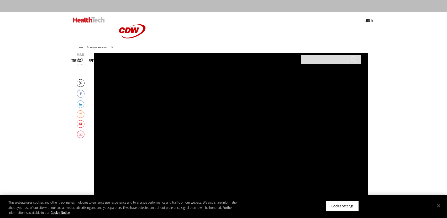
scroll to position [54, 0]
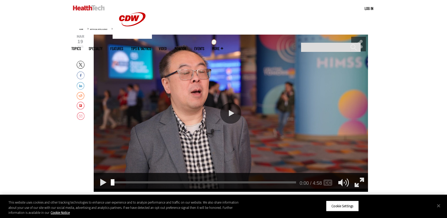
click at [224, 112] on div "Play or Pause Video" at bounding box center [230, 113] width 21 height 21
drag, startPoint x: 343, startPoint y: 156, endPoint x: 342, endPoint y: 163, distance: 6.6
click at [342, 163] on div "Video Volume" at bounding box center [344, 163] width 6 height 4
click at [438, 208] on button "Close" at bounding box center [439, 206] width 12 height 12
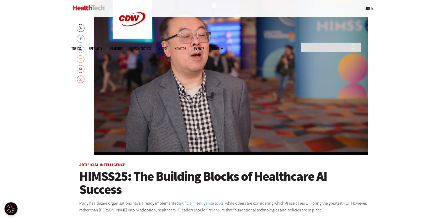
scroll to position [80, 0]
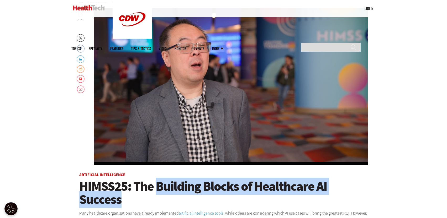
drag, startPoint x: 156, startPoint y: 185, endPoint x: 120, endPoint y: 195, distance: 37.4
click at [120, 195] on span "HIMSS25: The Building Blocks of Healthcare AI Success" at bounding box center [203, 193] width 248 height 30
copy span "Building Blocks of Healthcare AI Success"
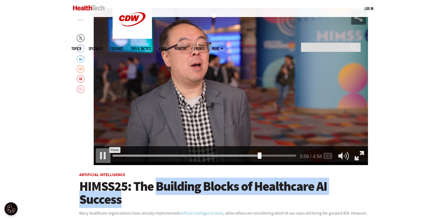
click at [104, 158] on div "Pause" at bounding box center [103, 156] width 15 height 15
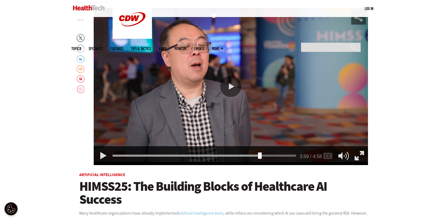
drag, startPoint x: 261, startPoint y: 155, endPoint x: 112, endPoint y: 157, distance: 148.1
click at [112, 157] on div "Seek Video" at bounding box center [113, 156] width 4 height 6
click at [115, 157] on div "Seek Video" at bounding box center [114, 156] width 4 height 6
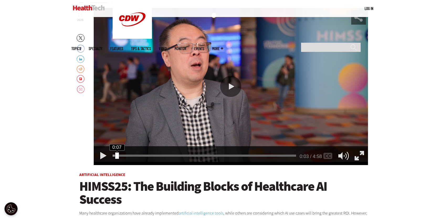
click at [117, 157] on div "Seek Video" at bounding box center [117, 156] width 4 height 6
drag, startPoint x: 117, startPoint y: 157, endPoint x: 105, endPoint y: 156, distance: 12.4
click at [105, 156] on div "0:00 0:07 / 4:58 AUDIO [Original]" at bounding box center [231, 156] width 274 height 19
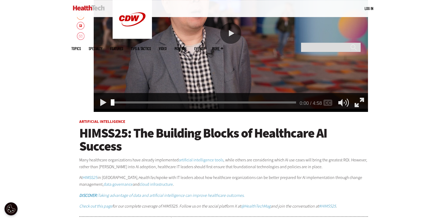
scroll to position [134, 0]
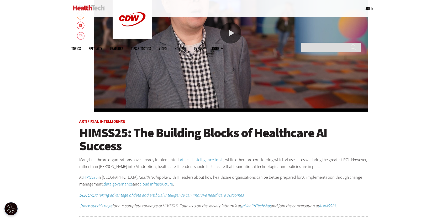
click at [81, 132] on span "HIMSS25: The Building Blocks of Healthcare AI Success" at bounding box center [203, 139] width 248 height 30
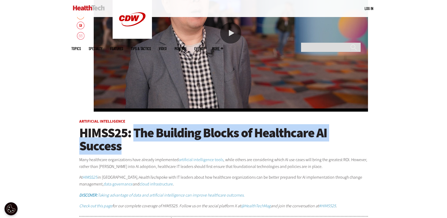
drag, startPoint x: 135, startPoint y: 133, endPoint x: 119, endPoint y: 149, distance: 22.5
click at [119, 149] on span "HIMSS25: The Building Blocks of Healthcare AI Success" at bounding box center [203, 139] width 248 height 30
copy span "The Building Blocks of Healthcare AI Success"
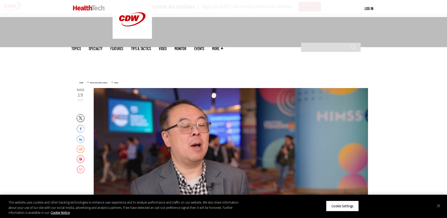
scroll to position [80, 0]
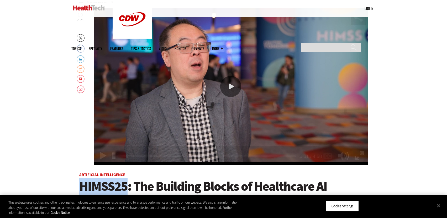
drag, startPoint x: 81, startPoint y: 186, endPoint x: 125, endPoint y: 185, distance: 44.1
click at [125, 185] on span "HIMSS25: The Building Blocks of Healthcare AI Success" at bounding box center [203, 193] width 248 height 30
copy span "HIMSS25"
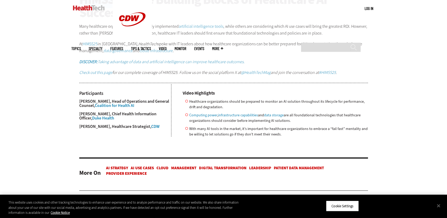
scroll to position [268, 0]
click at [402, 134] on div "Become an Insider Sign up today to receive premium content! Sign Up MENU Log in…" at bounding box center [223, 98] width 447 height 733
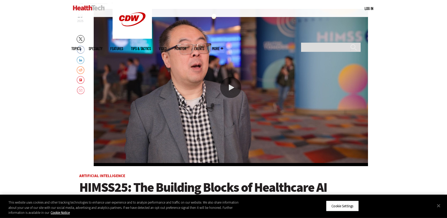
scroll to position [80, 0]
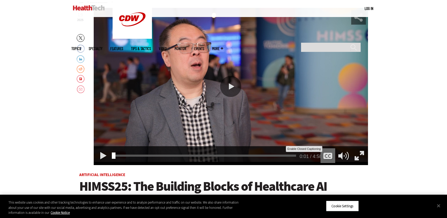
click at [327, 157] on div "Enable Closed Captioning" at bounding box center [328, 156] width 15 height 15
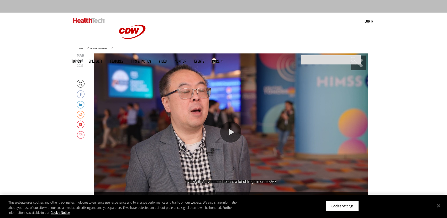
scroll to position [27, 0]
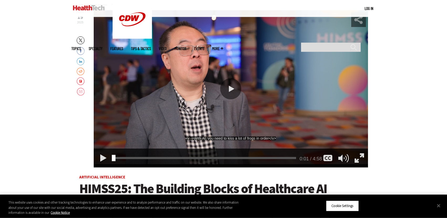
scroll to position [80, 0]
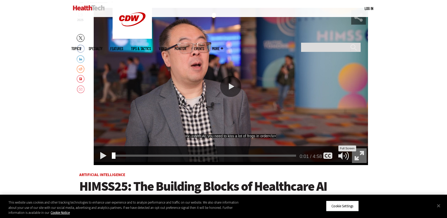
click at [361, 157] on div "Full Screen" at bounding box center [359, 156] width 15 height 15
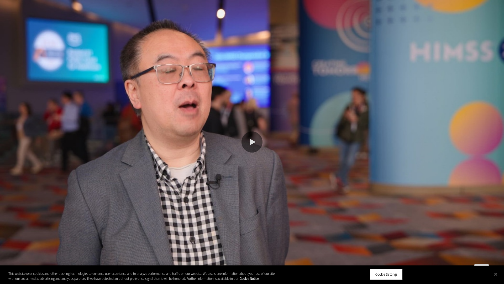
click at [447, 218] on div "Minimize" at bounding box center [495, 274] width 15 height 15
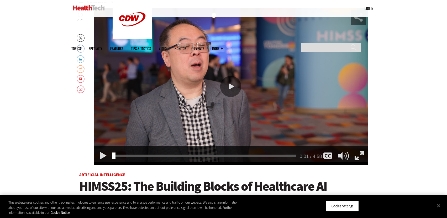
click at [361, 156] on div "Full Screen" at bounding box center [359, 156] width 15 height 15
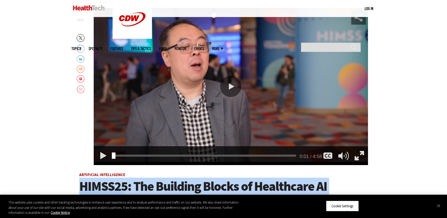
drag, startPoint x: 77, startPoint y: 173, endPoint x: 124, endPoint y: 178, distance: 47.0
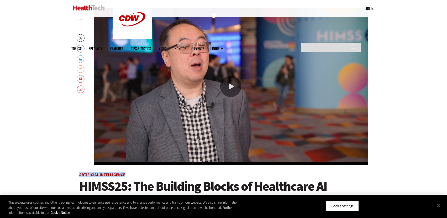
drag, startPoint x: 131, startPoint y: 174, endPoint x: 79, endPoint y: 173, distance: 51.5
click at [79, 173] on div "Mar 19 2025 Twitter Facebook LinkedIn Reddit Flipboard Email 0:01 0:01 / 4:58 A…" at bounding box center [223, 174] width 289 height 332
copy link "Artificial Intelligence"
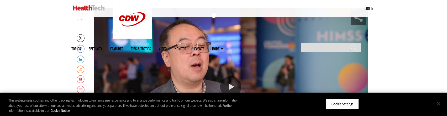
click at [439, 103] on button "Close" at bounding box center [439, 104] width 12 height 12
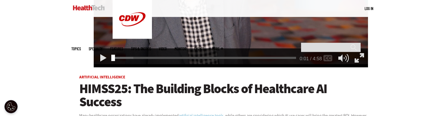
scroll to position [179, 0]
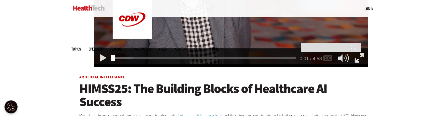
click at [359, 86] on h1 "HIMSS25: The Building Blocks of Healthcare AI Success" at bounding box center [223, 95] width 289 height 26
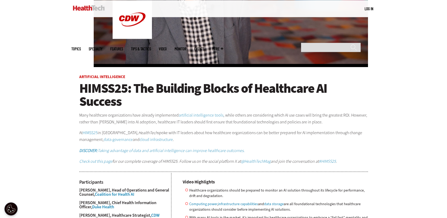
click at [95, 116] on link "HIMSS25" at bounding box center [90, 133] width 15 height 6
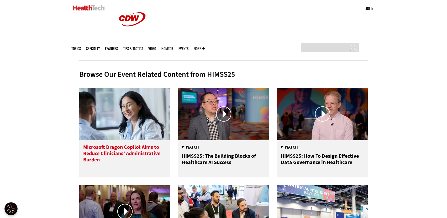
scroll to position [188, 0]
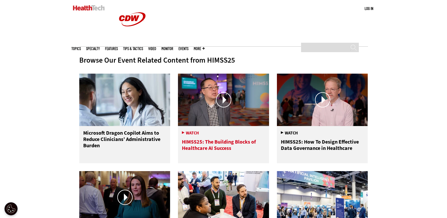
click at [206, 142] on span "HIMSS25: The Building Blocks of Healthcare AI Success" at bounding box center [223, 141] width 83 height 22
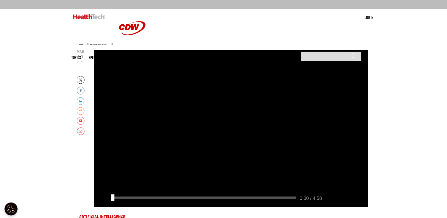
scroll to position [54, 0]
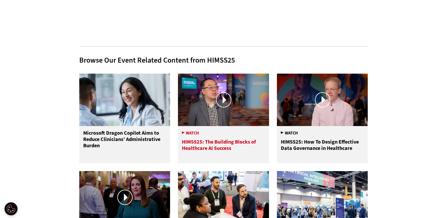
scroll to position [188, 0]
click at [201, 94] on img at bounding box center [223, 100] width 91 height 53
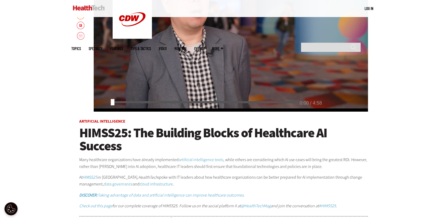
scroll to position [107, 0]
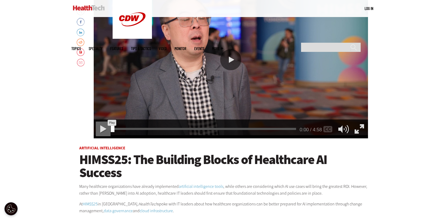
click at [102, 131] on div "Play" at bounding box center [103, 129] width 15 height 15
click at [102, 131] on div "Pause" at bounding box center [103, 129] width 15 height 15
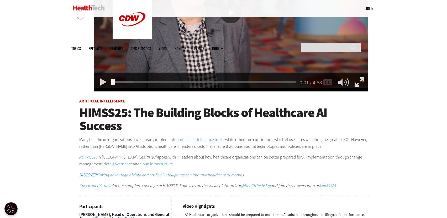
scroll to position [161, 0]
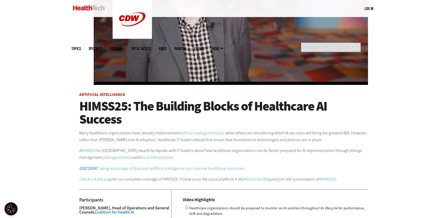
click at [94, 180] on em "Check out this page" at bounding box center [95, 180] width 33 height 6
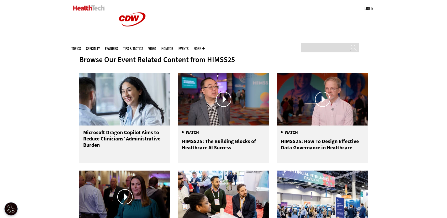
scroll to position [188, 0]
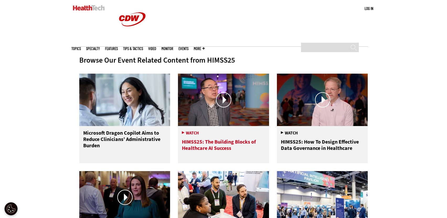
click at [225, 98] on div at bounding box center [223, 100] width 91 height 53
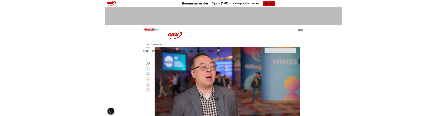
scroll to position [54, 0]
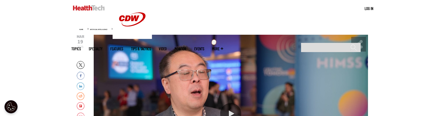
click at [196, 54] on div "Video viewer" at bounding box center [231, 114] width 274 height 158
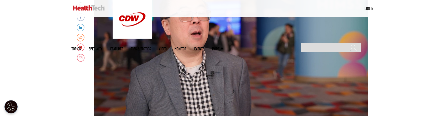
scroll to position [125, 0]
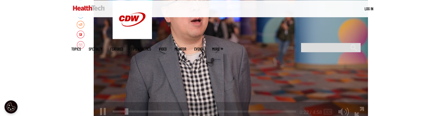
click at [106, 91] on div "Video viewer" at bounding box center [231, 42] width 274 height 158
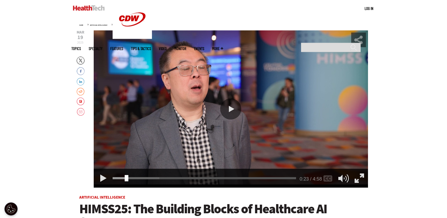
scroll to position [44, 0]
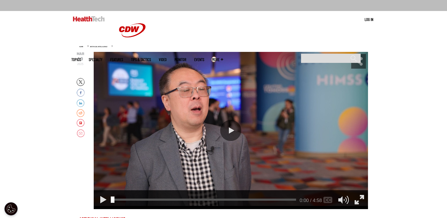
scroll to position [54, 0]
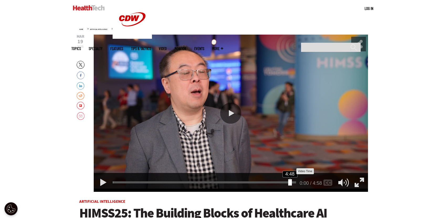
drag, startPoint x: 114, startPoint y: 182, endPoint x: 291, endPoint y: 179, distance: 177.5
click at [291, 182] on div "4:48" at bounding box center [206, 182] width 186 height 0
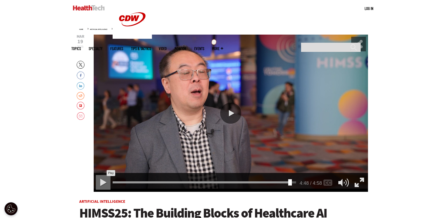
click at [101, 181] on div "Play" at bounding box center [103, 182] width 15 height 15
click at [105, 183] on div "Pause" at bounding box center [103, 182] width 15 height 15
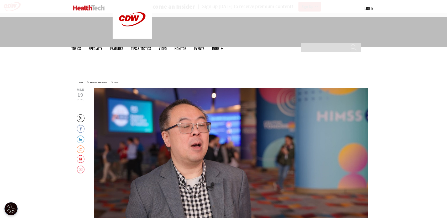
scroll to position [179, 0]
